Goal: Transaction & Acquisition: Obtain resource

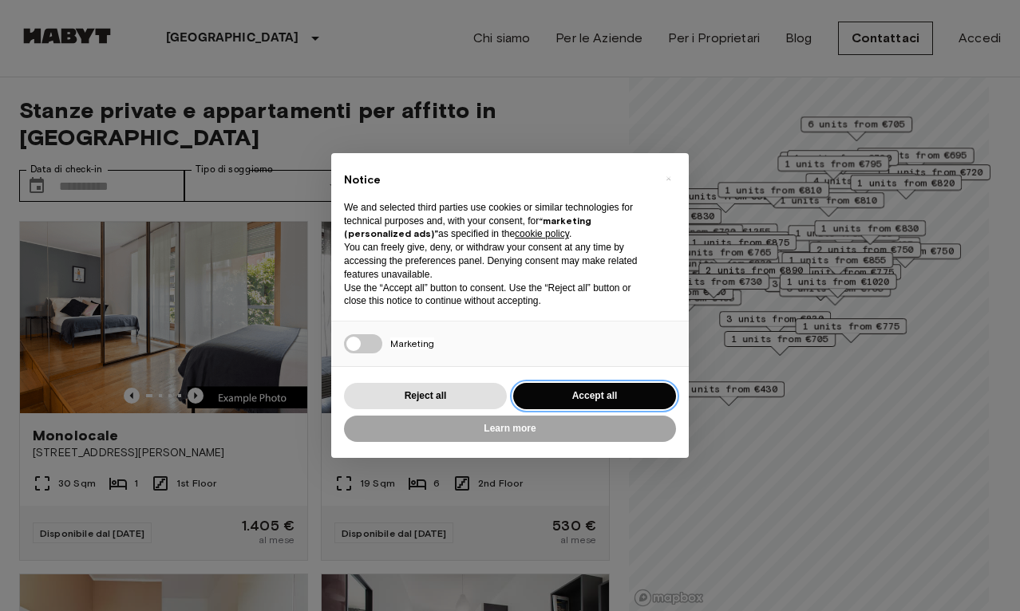
click at [532, 387] on button "Accept all" at bounding box center [594, 396] width 163 height 26
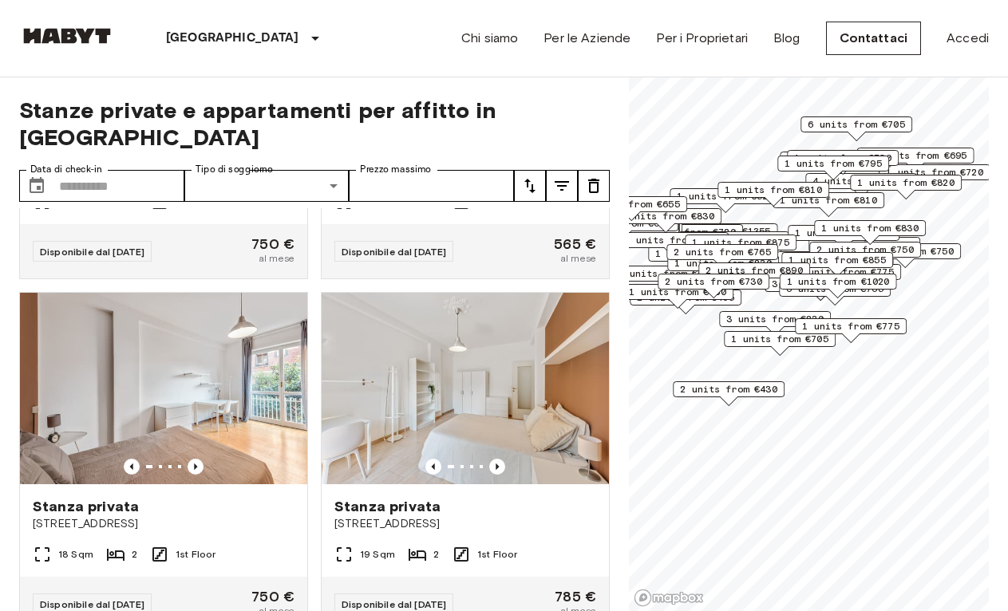
scroll to position [7611, 0]
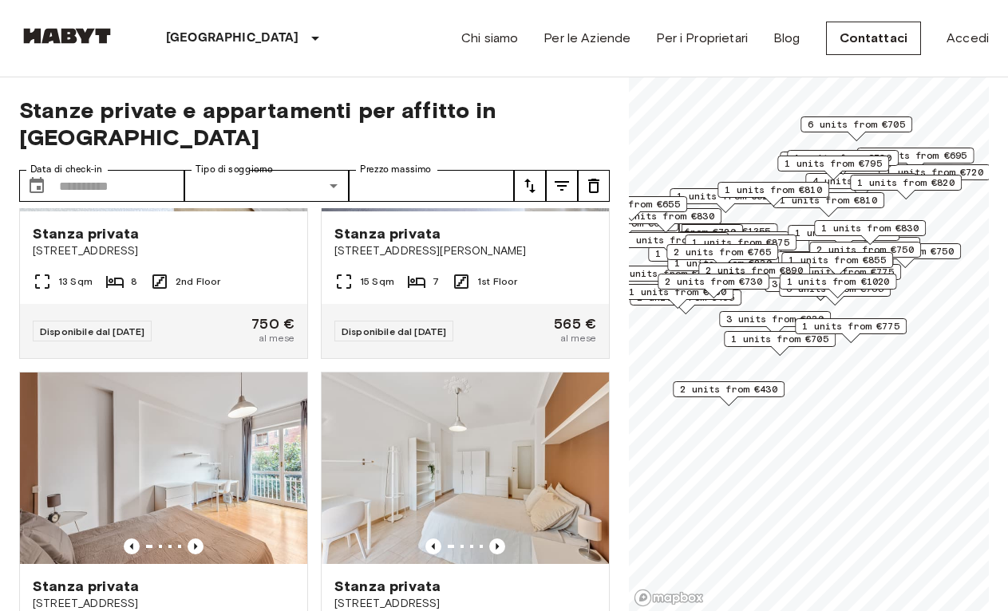
click at [443, 212] on img at bounding box center [465, 116] width 287 height 192
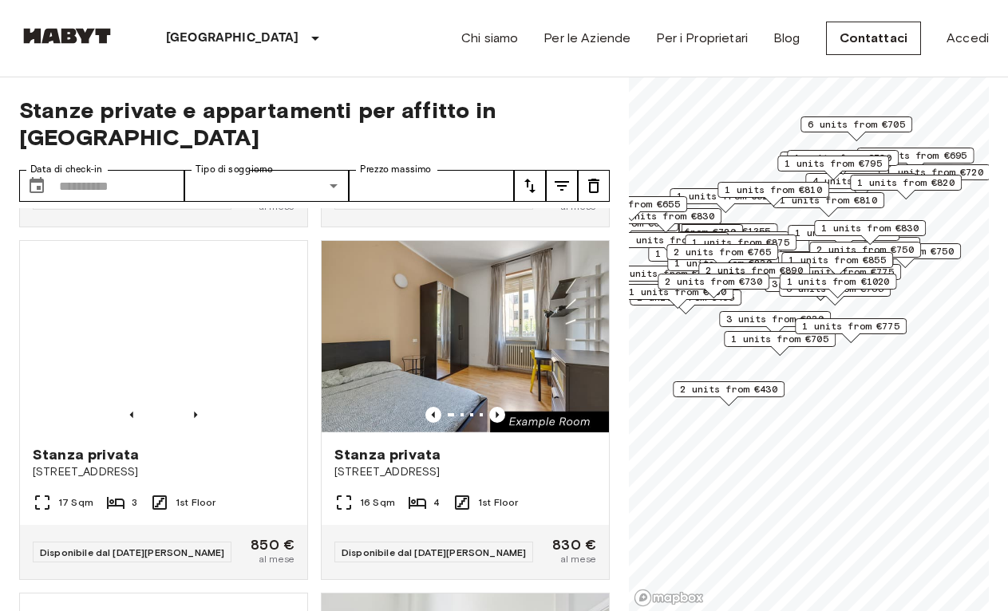
scroll to position [11953, 0]
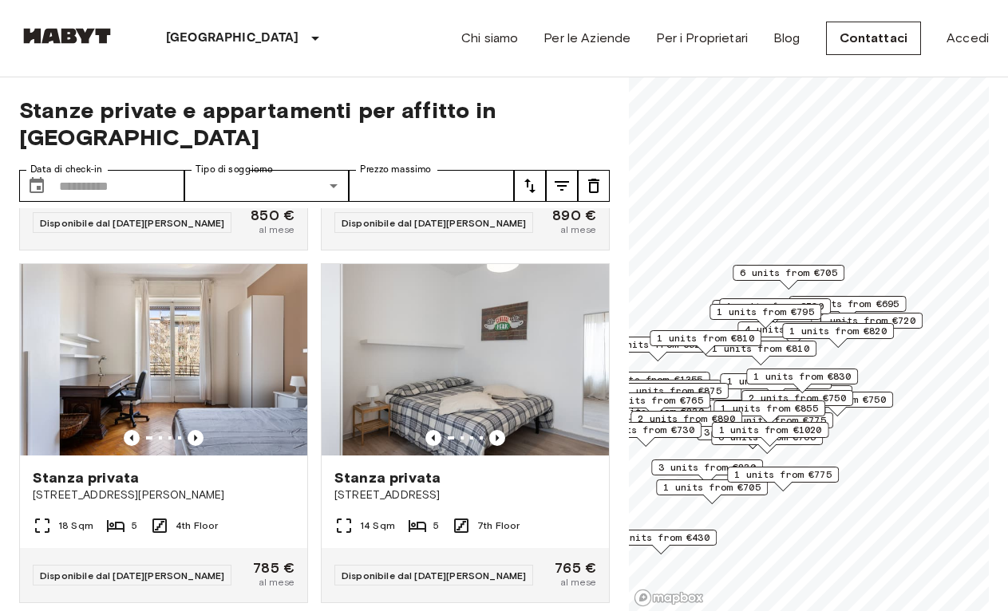
scroll to position [8345, 0]
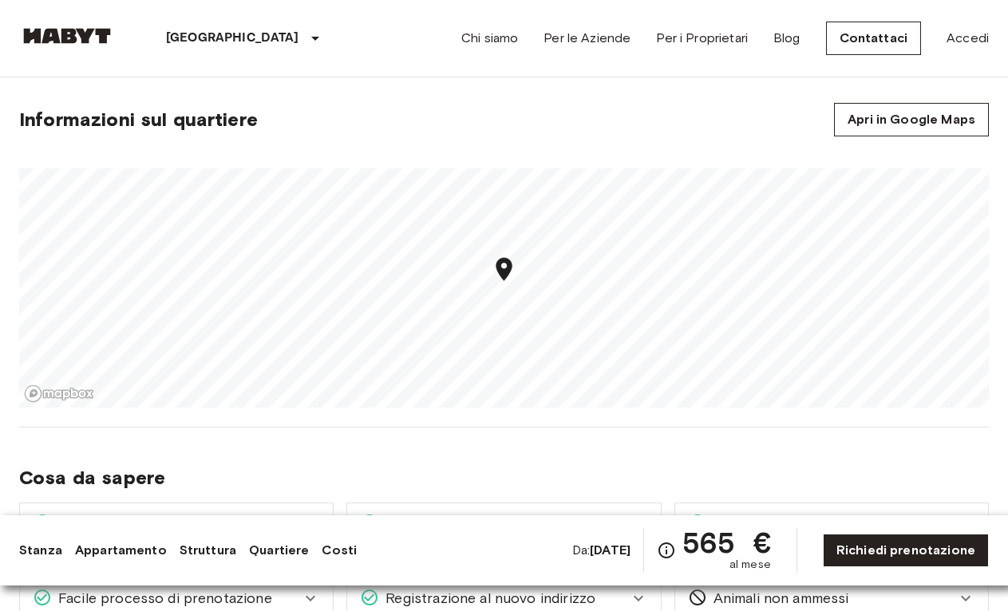
scroll to position [1277, 0]
